Goal: Task Accomplishment & Management: Manage account settings

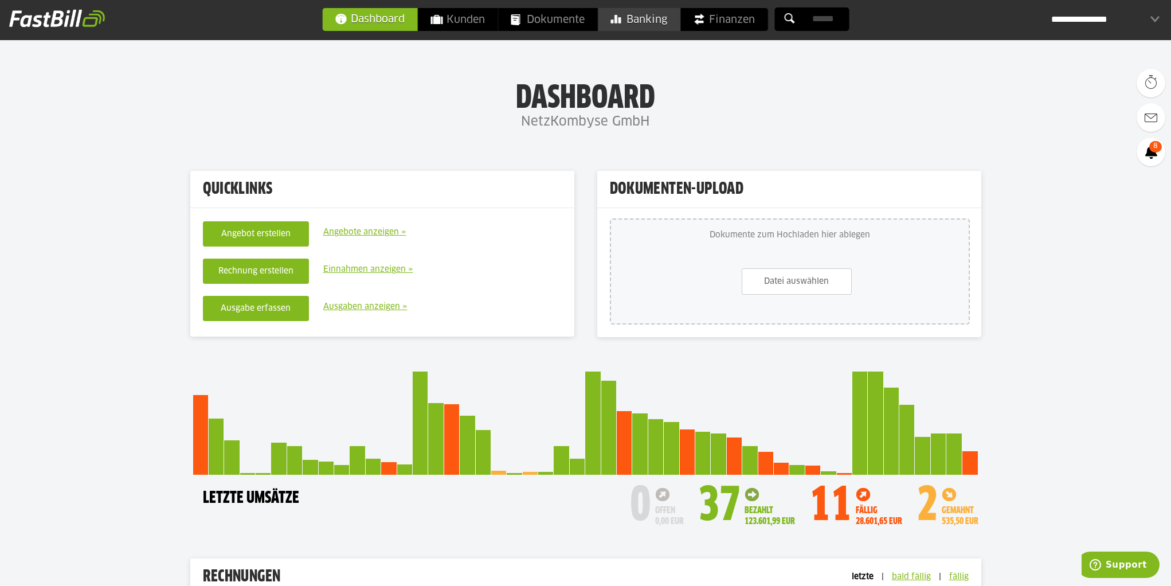
click at [638, 12] on span "Banking" at bounding box center [638, 19] width 57 height 23
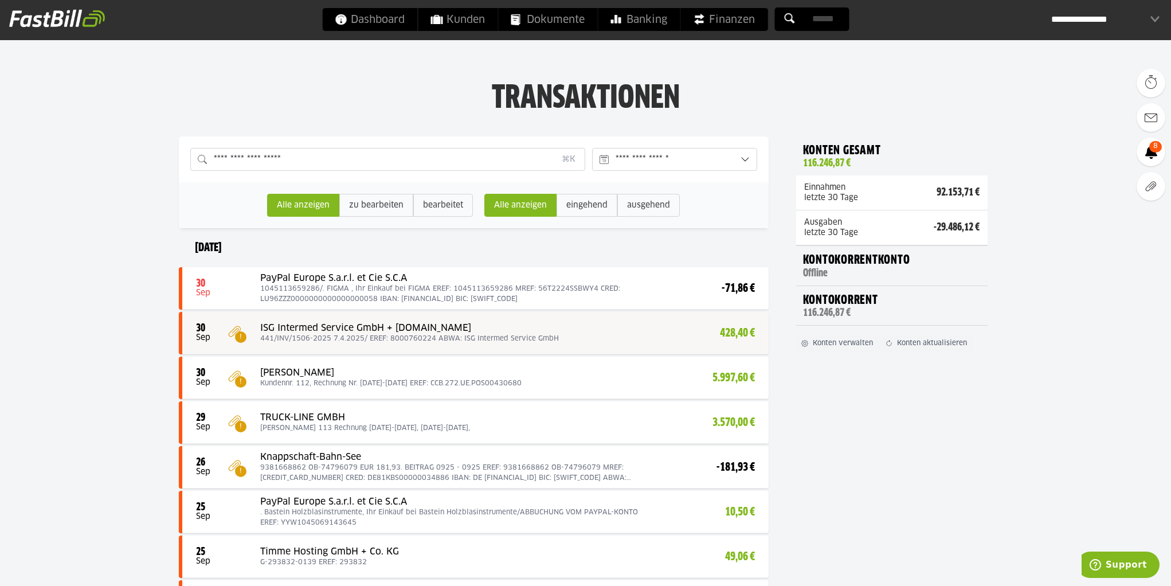
click at [631, 330] on div at bounding box center [475, 332] width 586 height 41
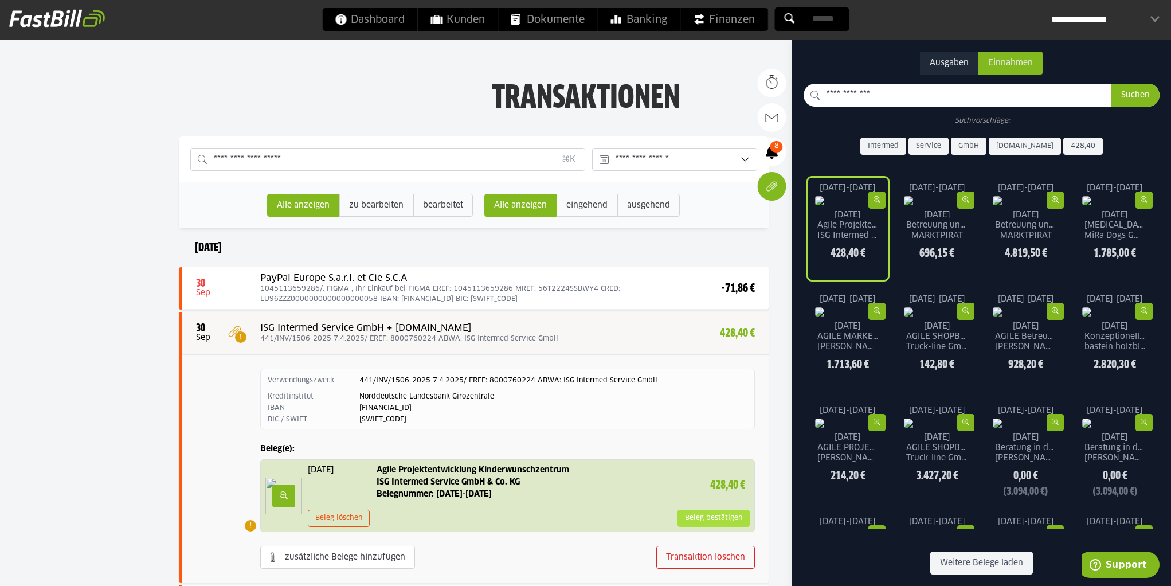
click at [723, 513] on slot "Beleg bestätigen" at bounding box center [713, 518] width 71 height 16
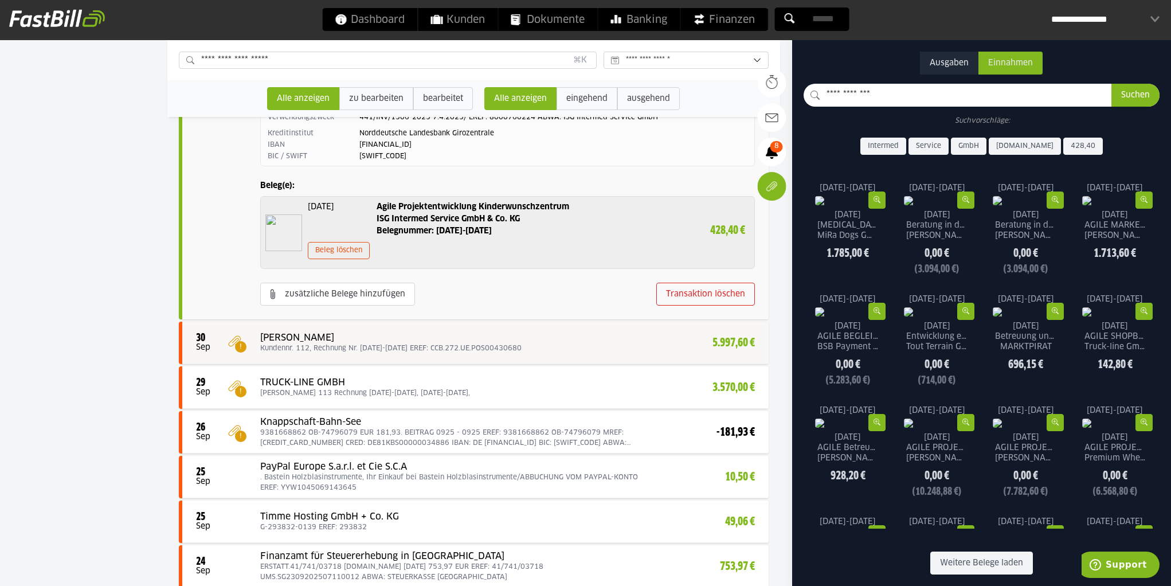
scroll to position [249, 0]
click at [728, 338] on div at bounding box center [475, 342] width 586 height 41
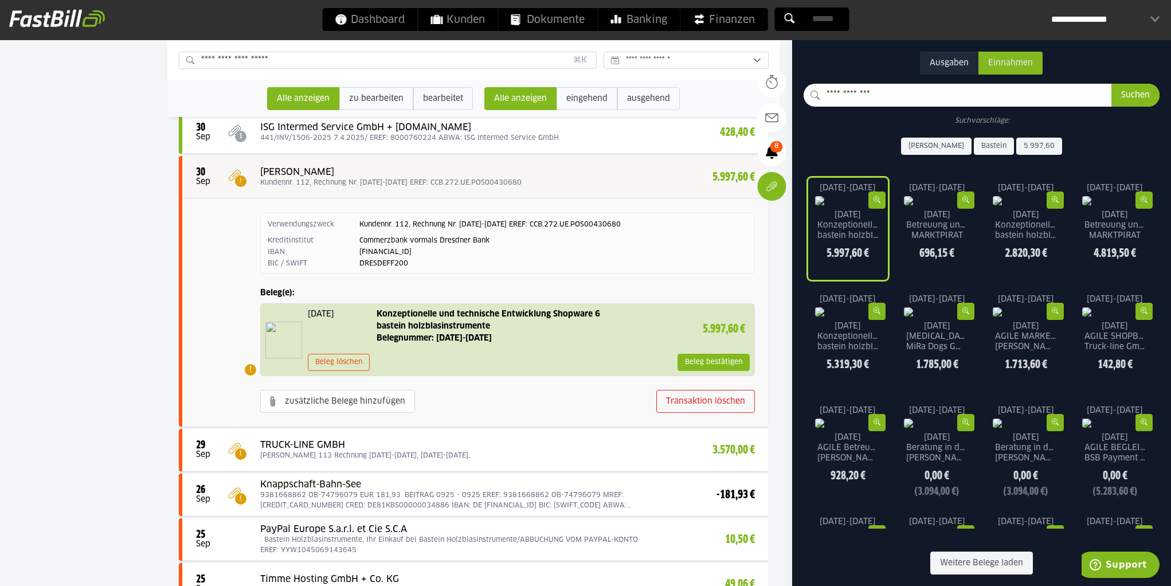
scroll to position [186, 0]
click at [710, 360] on slot "Beleg bestätigen" at bounding box center [713, 362] width 71 height 16
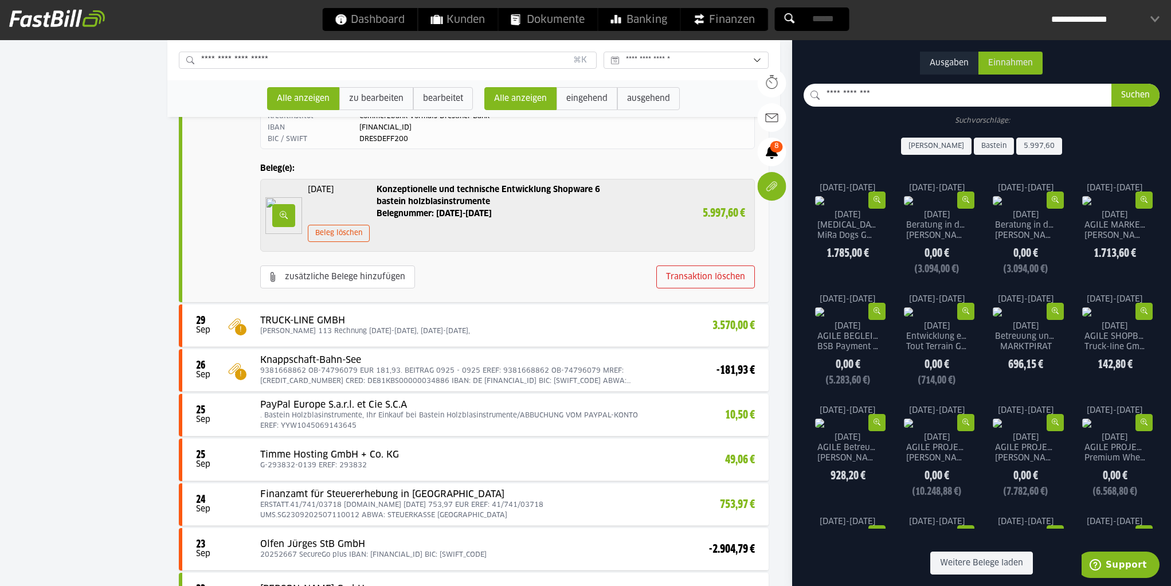
scroll to position [369, 0]
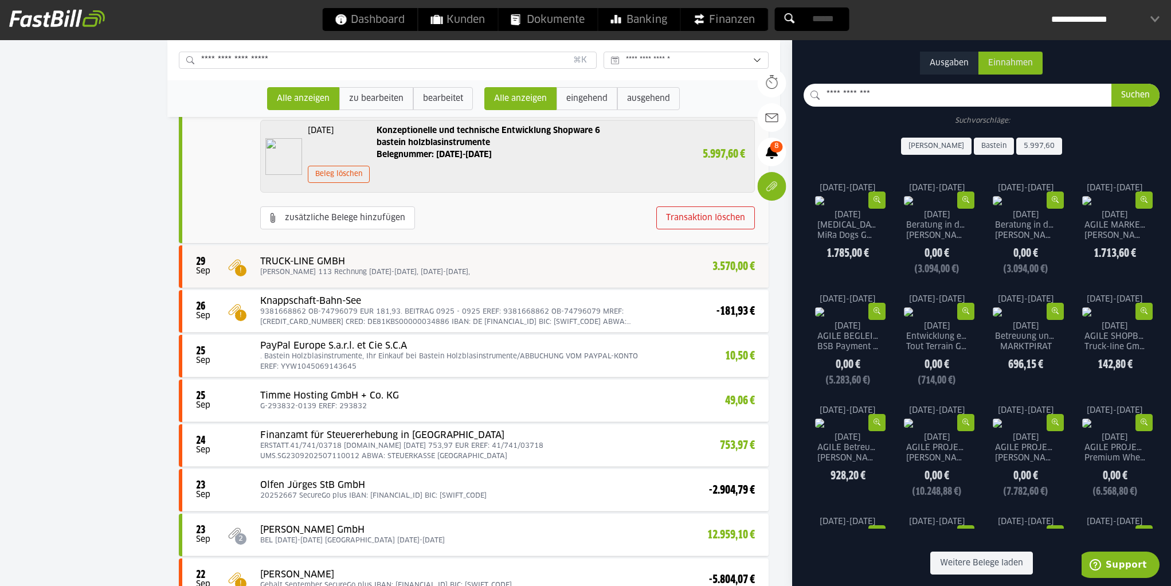
click at [576, 271] on div at bounding box center [475, 266] width 586 height 41
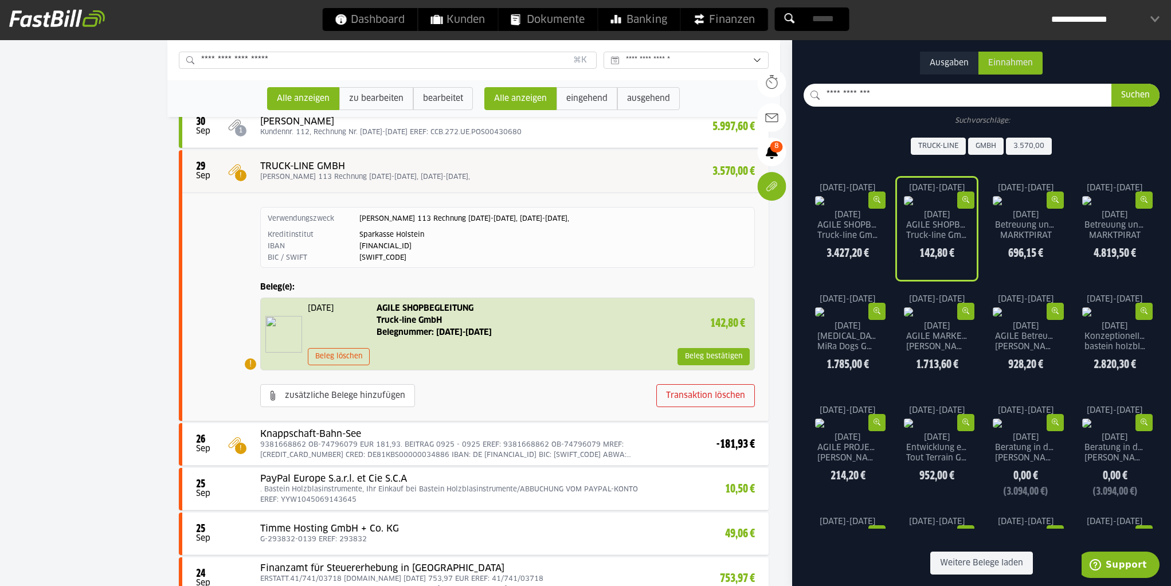
scroll to position [236, 0]
click at [703, 354] on slot "Beleg bestätigen" at bounding box center [713, 357] width 71 height 16
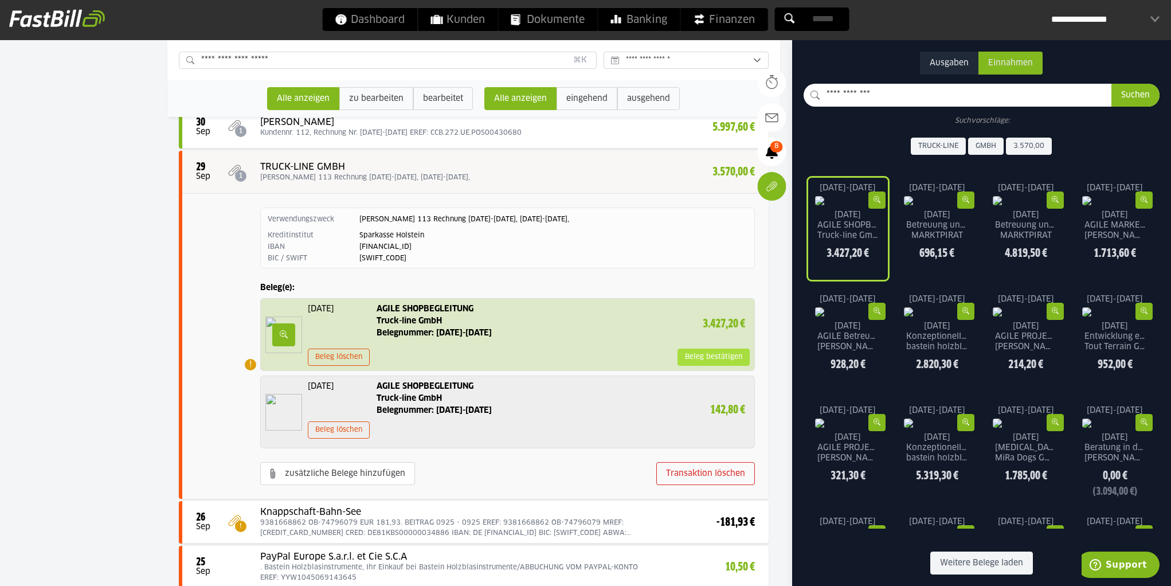
click at [705, 359] on slot "Beleg bestätigen" at bounding box center [713, 357] width 71 height 16
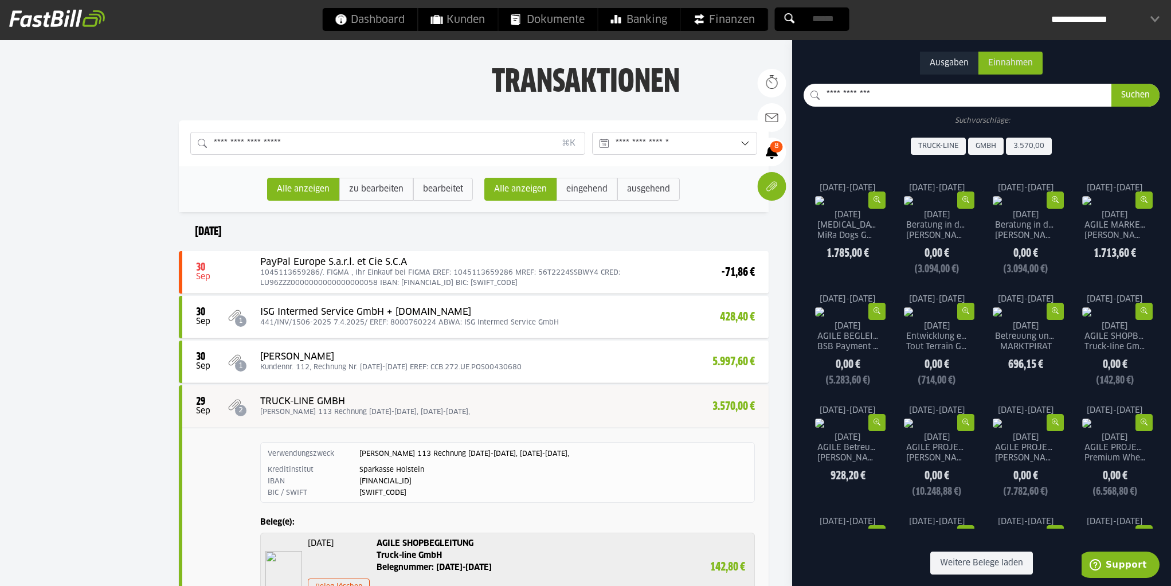
scroll to position [0, 0]
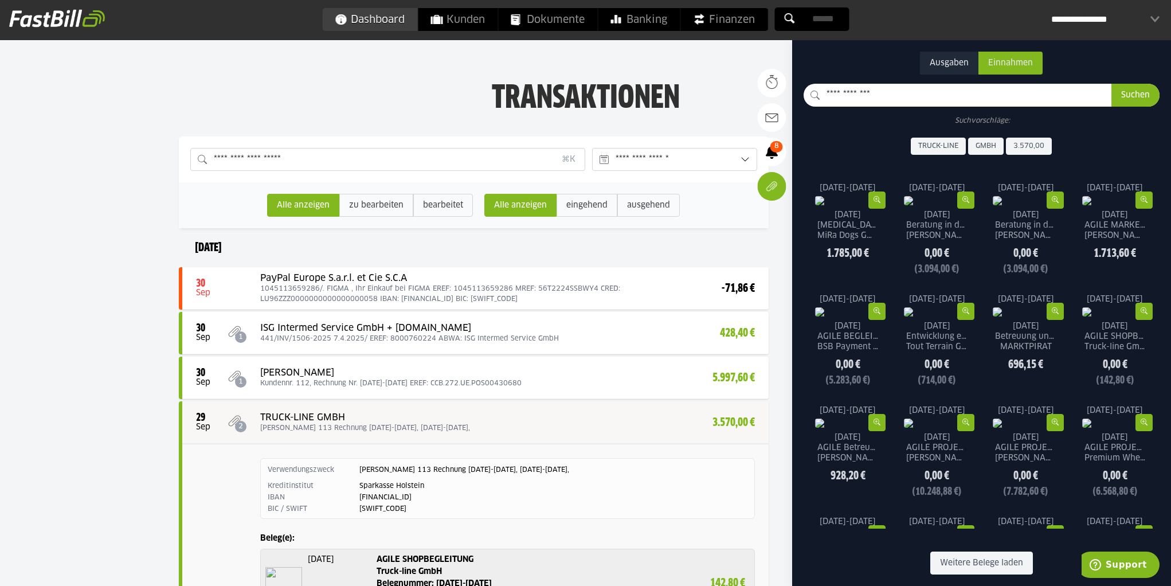
click at [374, 22] on span "Dashboard" at bounding box center [370, 19] width 70 height 23
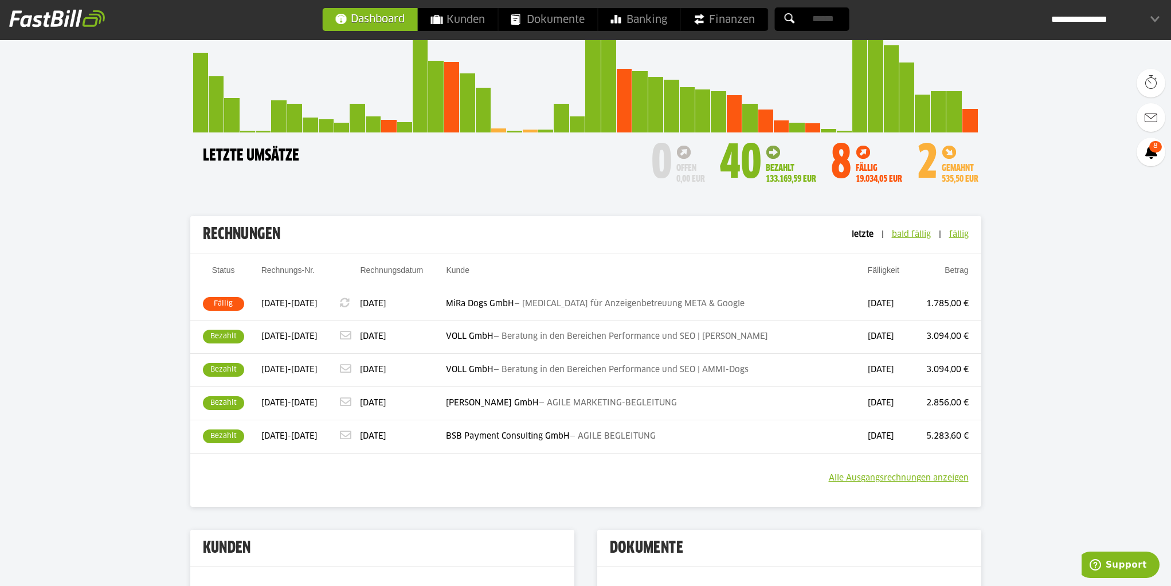
scroll to position [220, 0]
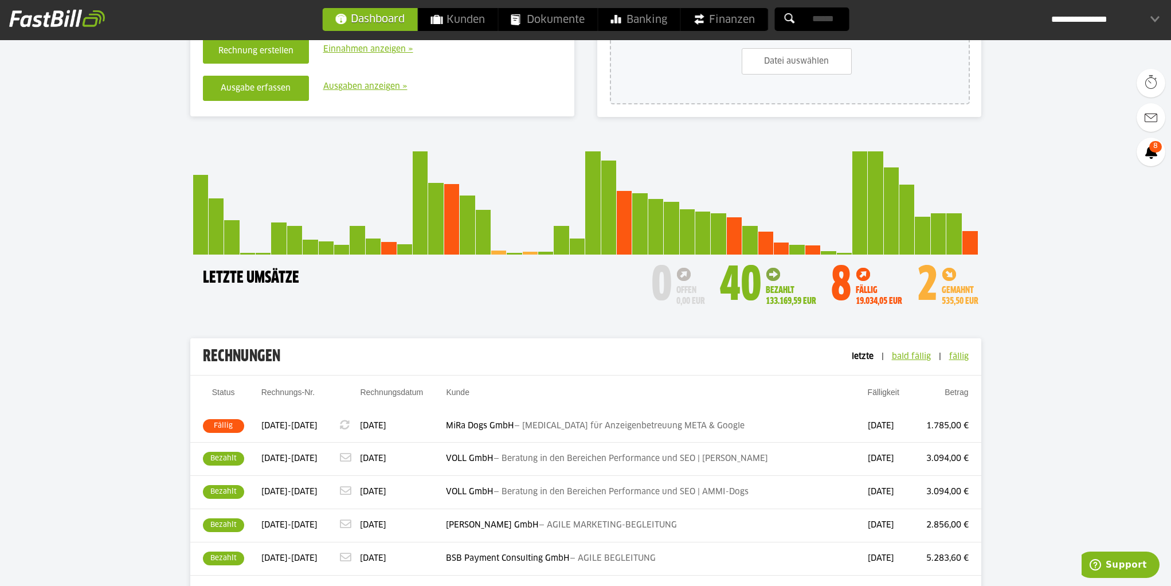
click at [959, 357] on span "fällig" at bounding box center [958, 356] width 19 height 8
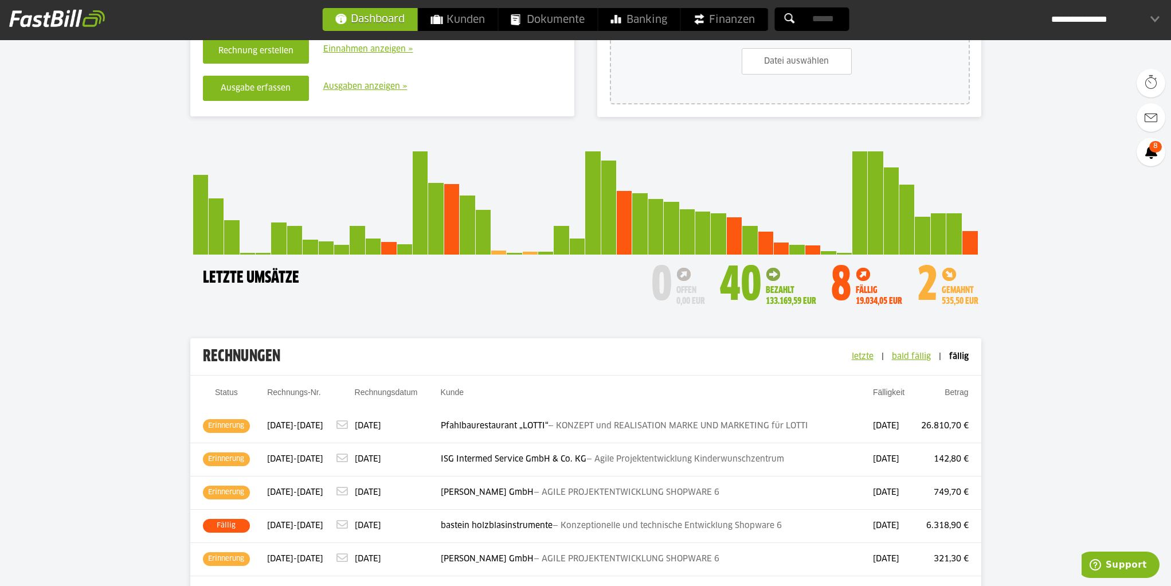
scroll to position [391, 0]
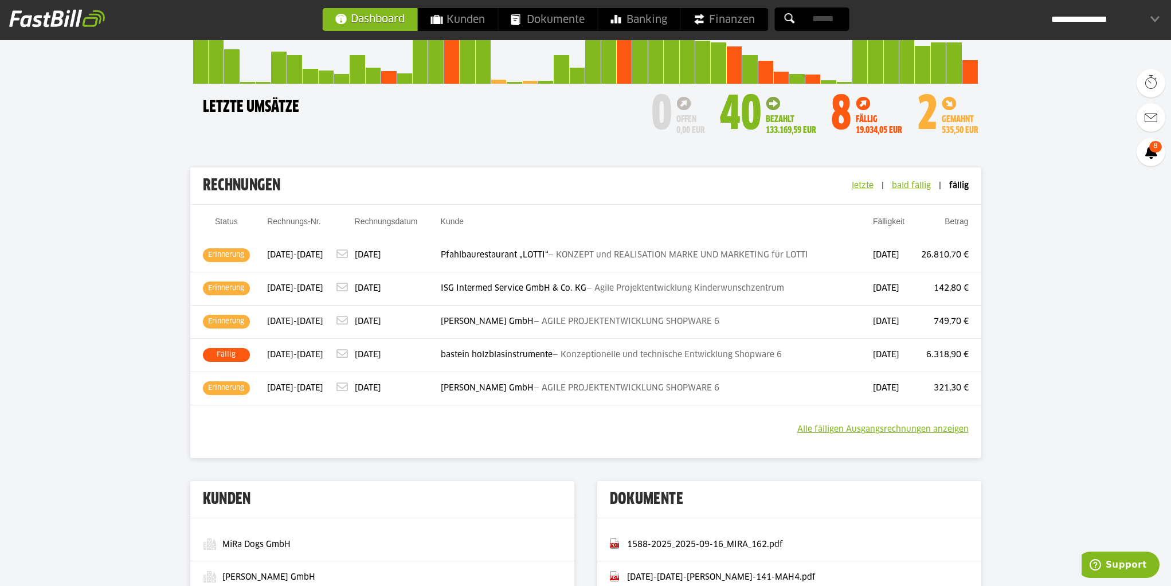
click at [916, 427] on link "Alle fälligen Ausgangsrechnungen anzeigen" at bounding box center [882, 429] width 171 height 14
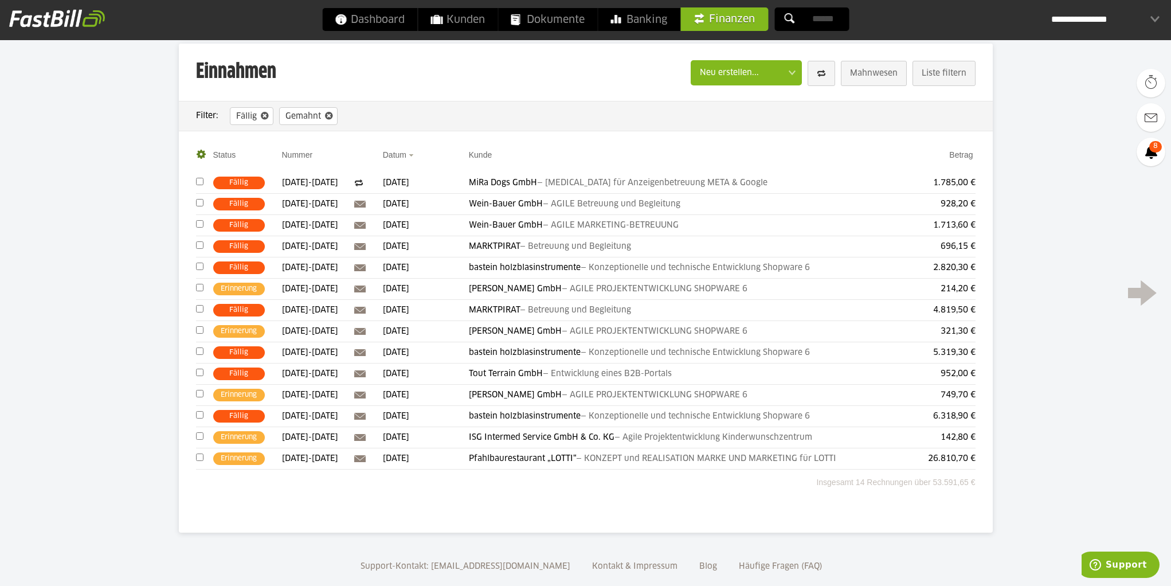
scroll to position [68, 0]
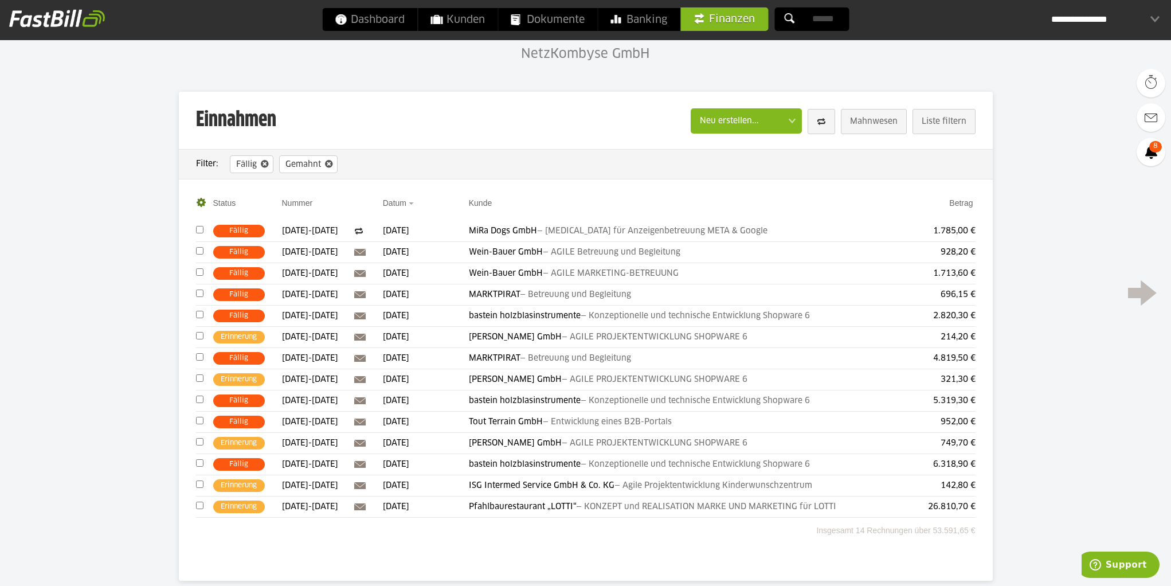
click at [1053, 145] on body "Dashboard Kunden Dokumente Banking Finanzen Add-ons" at bounding box center [585, 293] width 1171 height 722
click at [1090, 70] on body "Dashboard Kunden Dokumente Banking Finanzen Add-ons" at bounding box center [585, 293] width 1171 height 722
click at [1073, 72] on body "Dashboard Kunden Dokumente Banking Finanzen Add-ons" at bounding box center [585, 293] width 1171 height 722
